Goal: Task Accomplishment & Management: Manage account settings

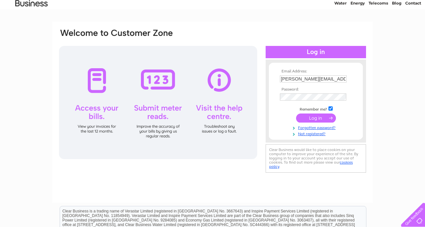
scroll to position [27, 0]
click at [316, 117] on input "submit" at bounding box center [316, 117] width 40 height 9
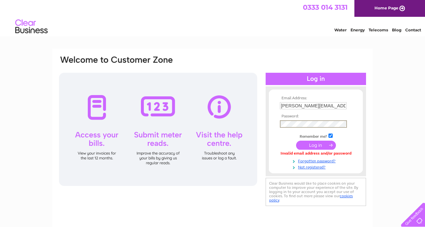
click at [316, 145] on input "submit" at bounding box center [316, 145] width 40 height 9
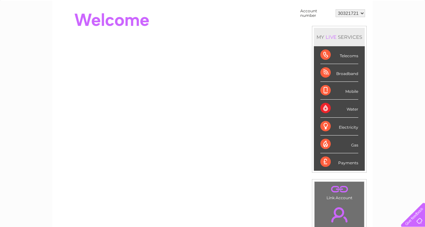
scroll to position [63, 0]
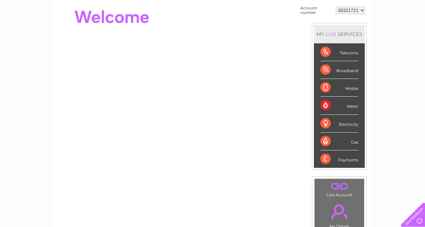
click at [323, 122] on div "Electricity" at bounding box center [339, 124] width 38 height 18
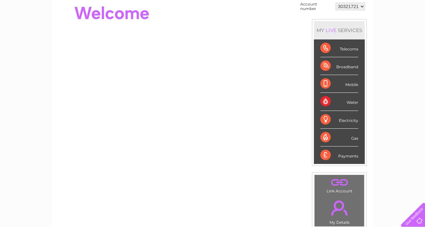
scroll to position [0, 0]
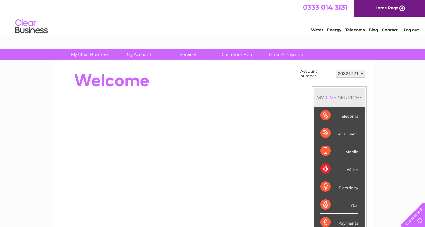
click at [335, 70] on select "30321721" at bounding box center [349, 74] width 29 height 8
click option "30321721" at bounding box center [0, 0] width 0 height 0
click at [344, 81] on td "Account number 30321721 MY LIVE SERVICES Telecoms Broadband Mobile Water Electr…" at bounding box center [333, 182] width 68 height 229
